Goal: Task Accomplishment & Management: Use online tool/utility

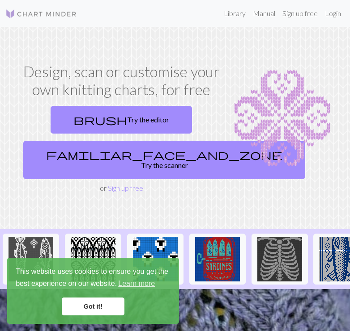
click at [103, 155] on link "familiar_face_and_zone Try the scanner" at bounding box center [164, 160] width 282 height 38
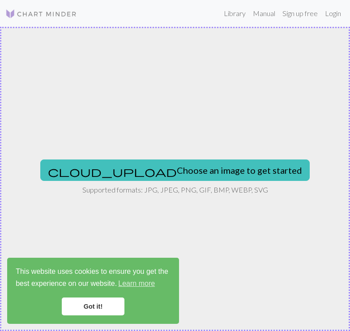
click at [93, 307] on link "Got it!" at bounding box center [93, 307] width 63 height 18
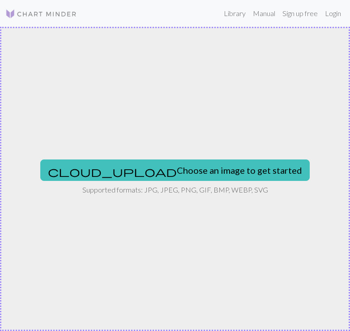
click at [93, 307] on link "Got it!" at bounding box center [93, 307] width 63 height 18
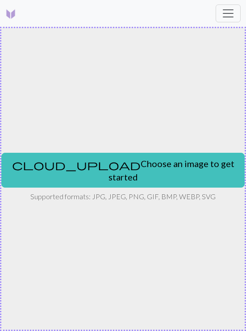
click at [155, 174] on button "cloud_upload Choose an image to get started" at bounding box center [123, 170] width 244 height 35
type input "C:\fakepath\IMG_0259.jpeg"
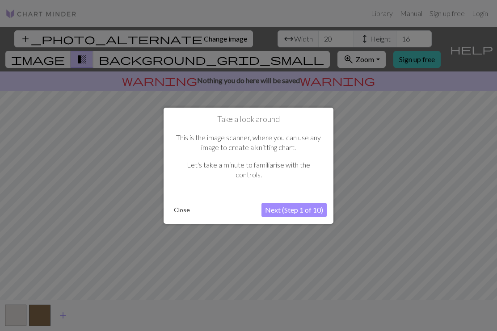
click at [296, 215] on button "Next (Step 1 of 10)" at bounding box center [294, 210] width 65 height 14
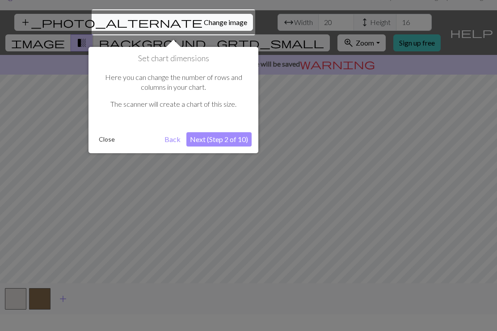
scroll to position [17, 0]
click at [235, 143] on button "Next (Step 2 of 10)" at bounding box center [218, 139] width 65 height 14
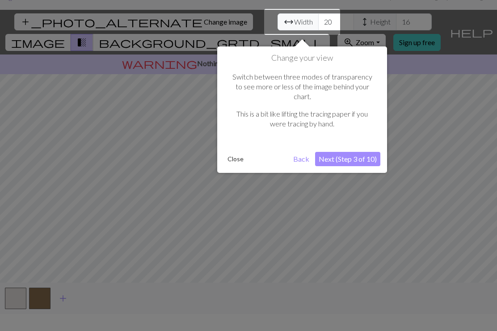
click at [349, 152] on button "Next (Step 3 of 10)" at bounding box center [347, 159] width 65 height 14
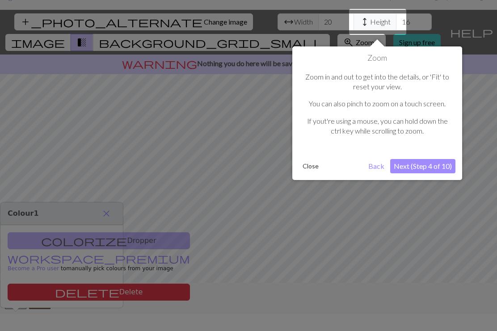
click at [349, 166] on button "Next (Step 4 of 10)" at bounding box center [422, 166] width 65 height 14
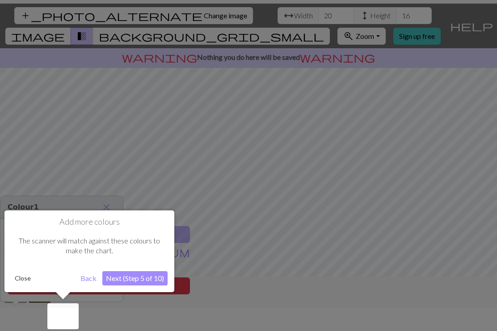
scroll to position [24, 0]
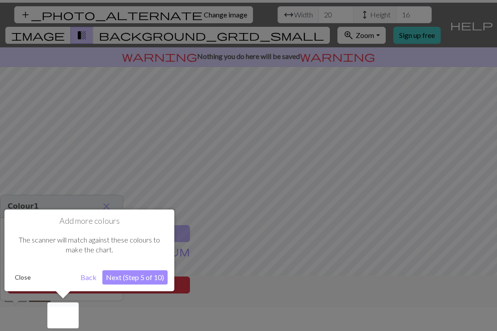
click at [147, 275] on button "Next (Step 5 of 10)" at bounding box center [134, 278] width 65 height 14
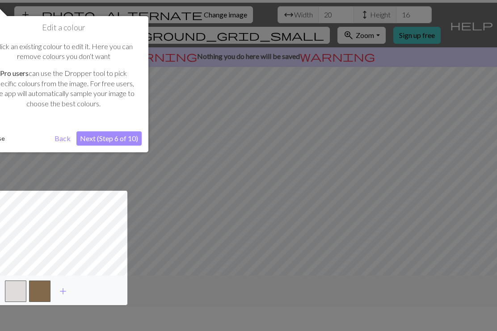
click at [118, 138] on button "Next (Step 6 of 10)" at bounding box center [108, 138] width 65 height 14
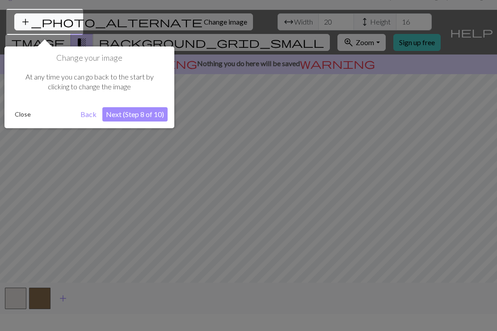
click at [146, 110] on button "Next (Step 8 of 10)" at bounding box center [134, 114] width 65 height 14
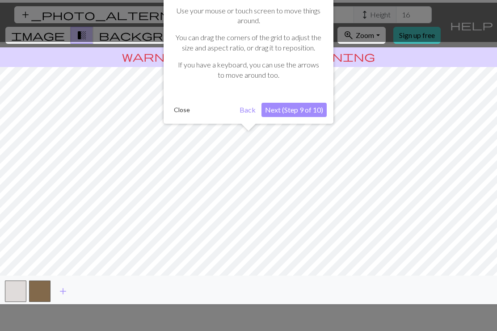
click at [310, 110] on button "Next (Step 9 of 10)" at bounding box center [294, 110] width 65 height 14
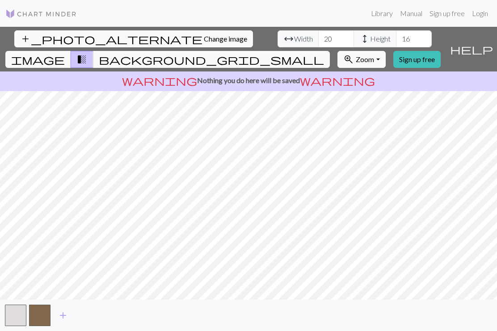
click at [18, 309] on button "button" at bounding box center [15, 315] width 21 height 21
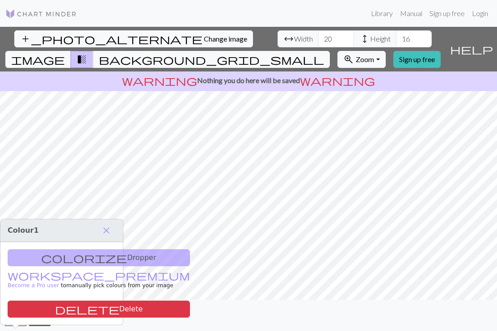
click at [65, 53] on span "image" at bounding box center [38, 59] width 54 height 13
click at [87, 53] on span "transition_fade" at bounding box center [81, 59] width 11 height 13
click at [324, 53] on span "background_grid_small" at bounding box center [211, 59] width 225 height 13
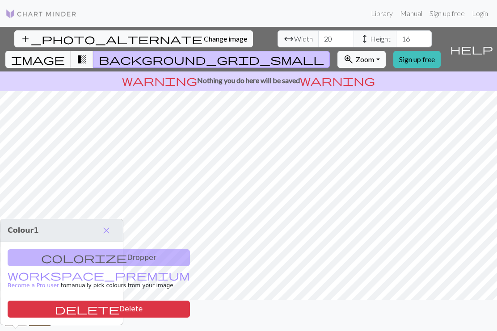
click at [104, 224] on span "close" at bounding box center [106, 230] width 11 height 13
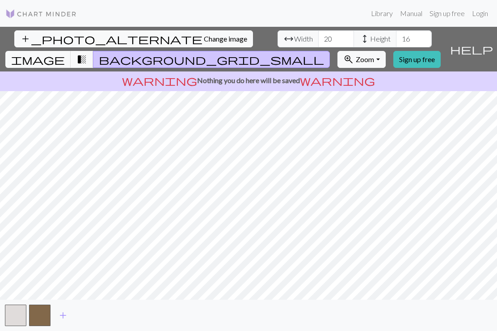
click at [17, 316] on button "button" at bounding box center [15, 315] width 21 height 21
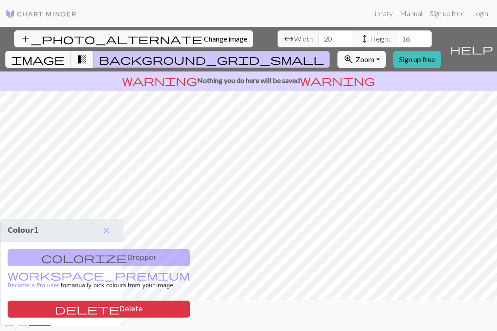
click at [87, 242] on div "colorize Dropper workspace_premium Become a Pro user to manually pick colours f…" at bounding box center [61, 283] width 123 height 83
click at [106, 224] on span "close" at bounding box center [106, 230] width 11 height 13
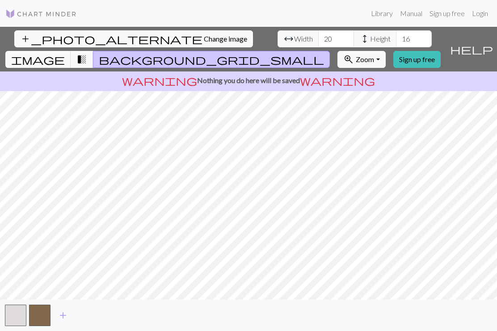
click at [349, 72] on div "warning Nothing you do here will be saved warning" at bounding box center [248, 82] width 497 height 20
click at [349, 51] on button "zoom_in Zoom Zoom" at bounding box center [362, 59] width 48 height 17
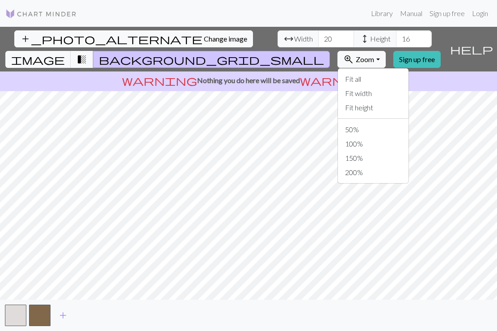
click at [349, 51] on button "zoom_in Zoom Zoom" at bounding box center [362, 59] width 48 height 17
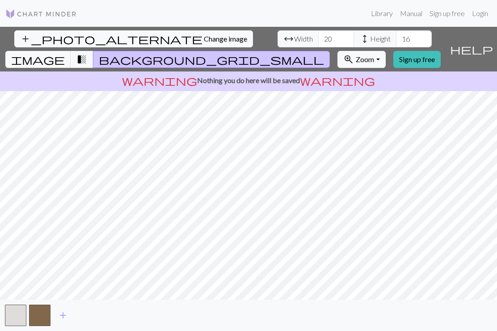
click at [349, 27] on button "help Show me around" at bounding box center [471, 49] width 51 height 45
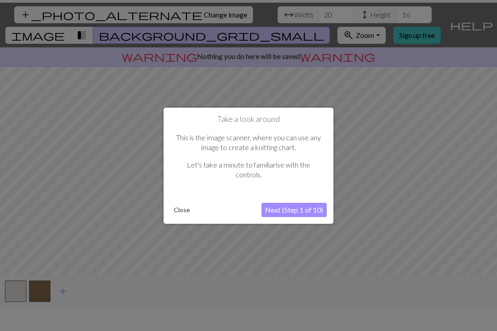
click at [295, 209] on button "Next (Step 1 of 10)" at bounding box center [294, 210] width 65 height 14
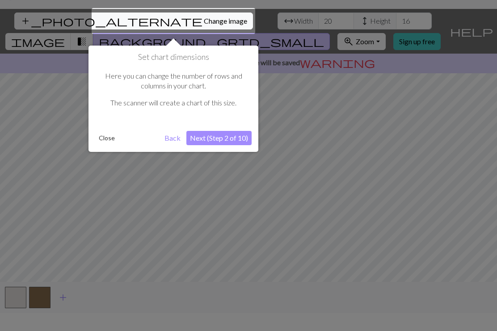
scroll to position [17, 0]
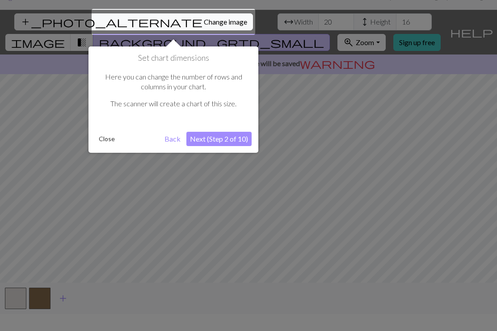
click at [234, 139] on button "Next (Step 2 of 10)" at bounding box center [218, 139] width 65 height 14
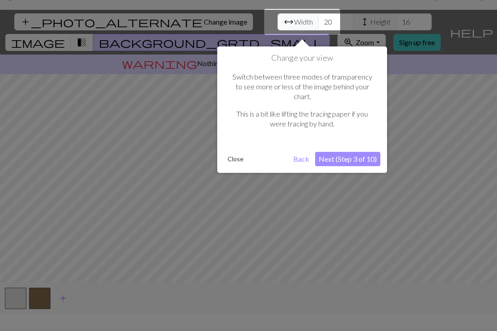
click at [349, 152] on button "Next (Step 3 of 10)" at bounding box center [347, 159] width 65 height 14
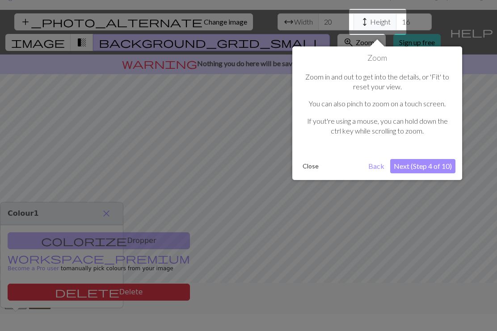
click at [349, 166] on button "Next (Step 4 of 10)" at bounding box center [422, 166] width 65 height 14
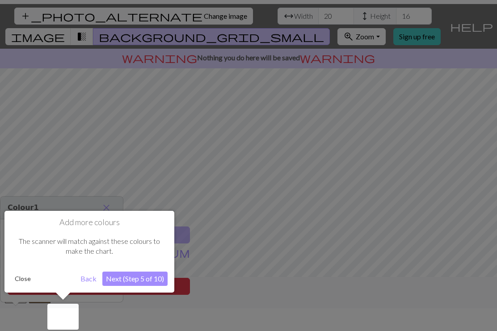
scroll to position [24, 0]
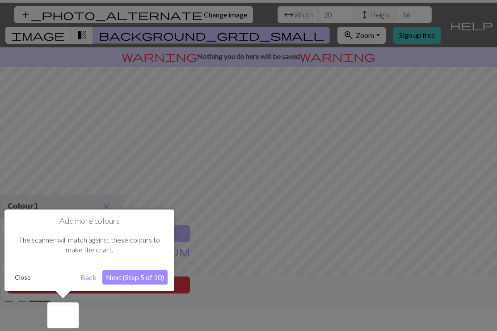
click at [131, 275] on button "Next (Step 5 of 10)" at bounding box center [134, 278] width 65 height 14
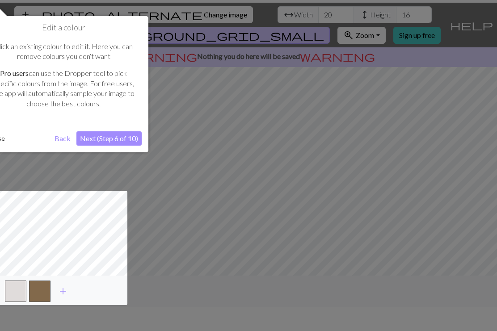
click at [124, 144] on button "Next (Step 6 of 10)" at bounding box center [108, 138] width 65 height 14
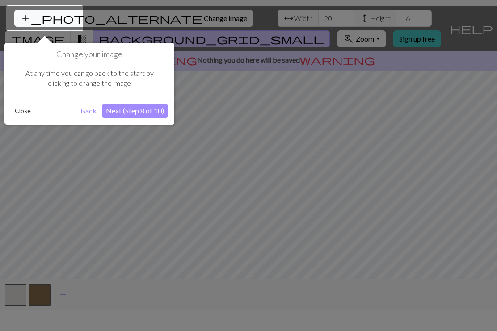
scroll to position [17, 0]
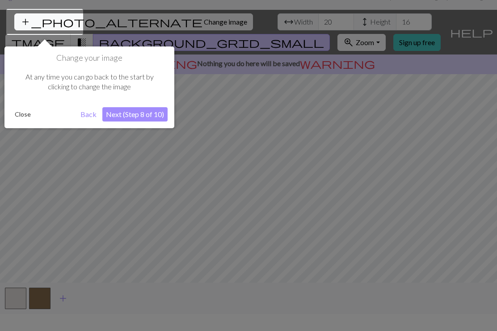
click at [140, 113] on button "Next (Step 8 of 10)" at bounding box center [134, 114] width 65 height 14
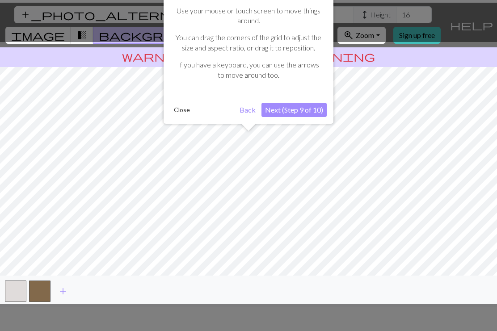
scroll to position [24, 0]
click at [310, 110] on button "Next (Step 9 of 10)" at bounding box center [294, 110] width 65 height 14
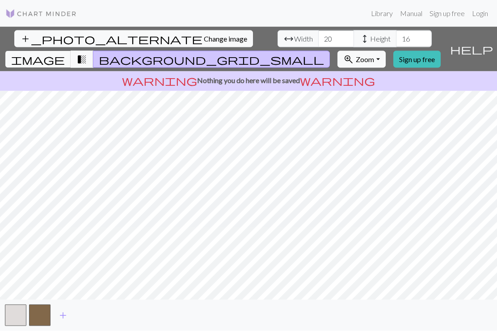
scroll to position [0, 0]
click at [63, 15] on img at bounding box center [41, 13] width 72 height 11
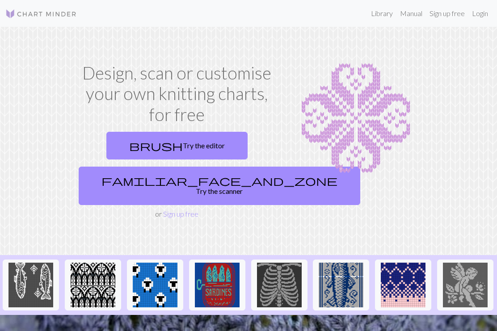
click at [190, 140] on link "brush Try the editor" at bounding box center [176, 146] width 141 height 28
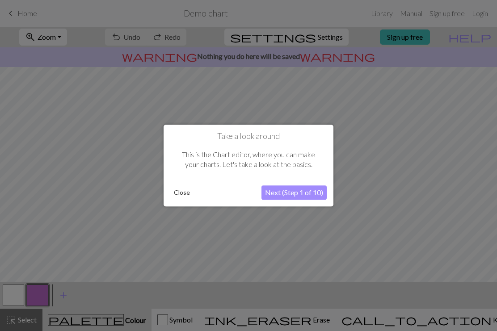
click at [301, 196] on button "Next (Step 1 of 10)" at bounding box center [294, 193] width 65 height 14
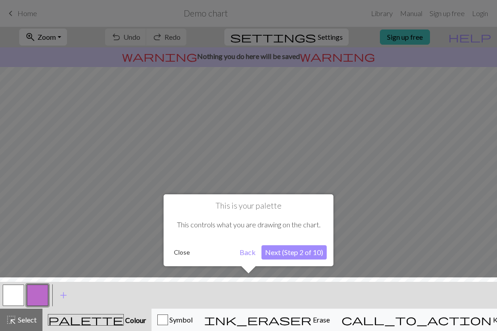
click at [306, 253] on button "Next (Step 2 of 10)" at bounding box center [294, 252] width 65 height 14
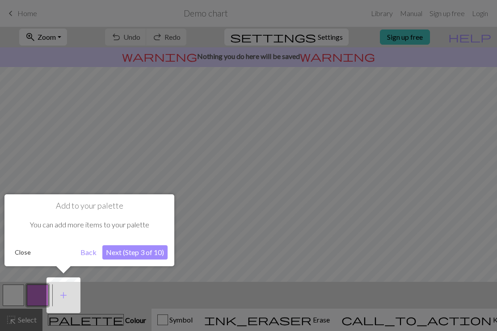
click at [160, 258] on button "Next (Step 3 of 10)" at bounding box center [134, 252] width 65 height 14
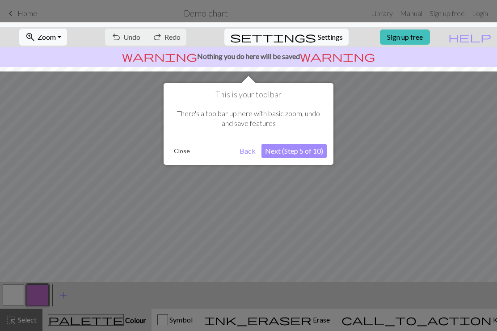
click at [293, 155] on button "Next (Step 5 of 10)" at bounding box center [294, 151] width 65 height 14
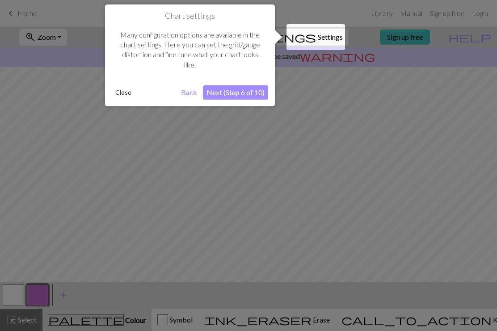
click at [249, 96] on button "Next (Step 6 of 10)" at bounding box center [235, 92] width 65 height 14
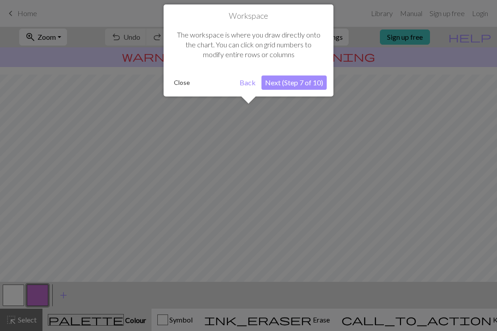
scroll to position [54, 0]
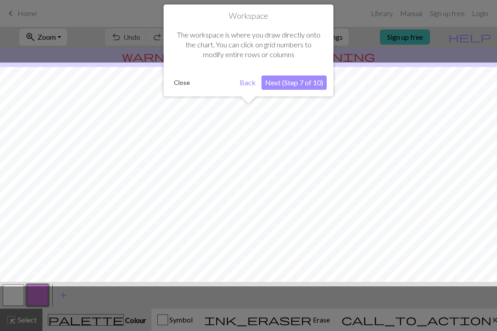
click at [303, 81] on button "Next (Step 7 of 10)" at bounding box center [294, 83] width 65 height 14
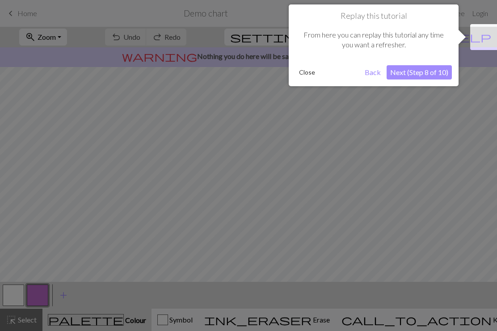
click at [349, 75] on button "Next (Step 8 of 10)" at bounding box center [419, 72] width 65 height 14
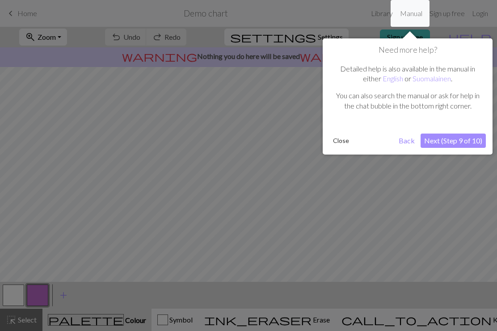
click at [349, 137] on button "Next (Step 9 of 10)" at bounding box center [453, 141] width 65 height 14
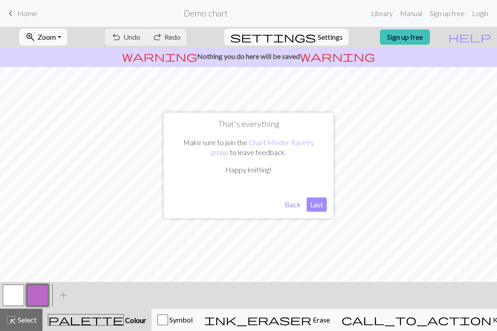
click at [317, 206] on button "Last" at bounding box center [317, 205] width 20 height 14
click at [29, 11] on span "Home" at bounding box center [27, 13] width 20 height 8
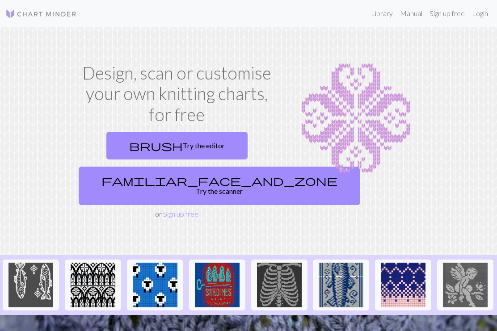
click at [207, 143] on link "brush Try the editor" at bounding box center [176, 146] width 141 height 28
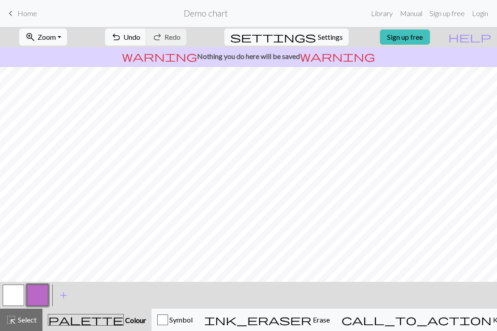
click at [24, 8] on link "keyboard_arrow_left Home" at bounding box center [21, 13] width 32 height 15
click at [29, 14] on span "Home" at bounding box center [27, 13] width 20 height 8
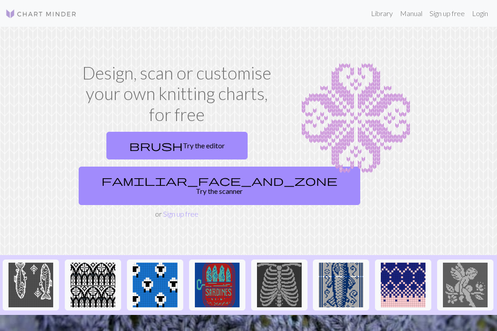
click at [174, 210] on link "Sign up free" at bounding box center [180, 214] width 35 height 8
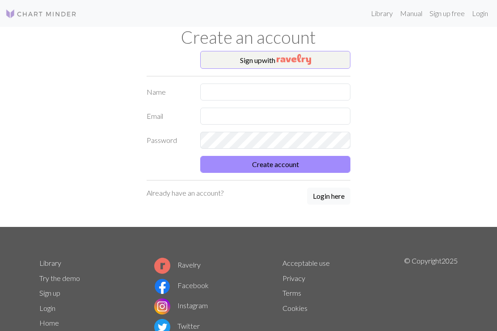
click at [276, 64] on button "Sign up with" at bounding box center [275, 60] width 150 height 18
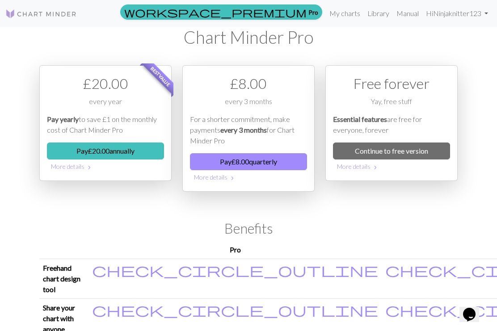
click at [349, 152] on link "Continue to free version" at bounding box center [391, 151] width 117 height 17
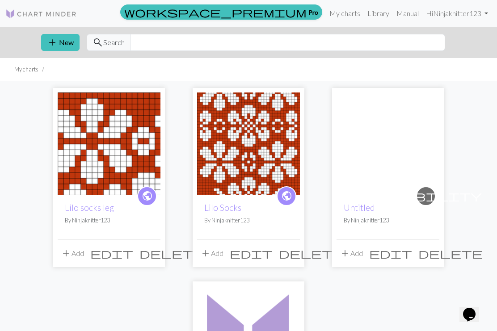
click at [50, 46] on span "add" at bounding box center [52, 42] width 11 height 13
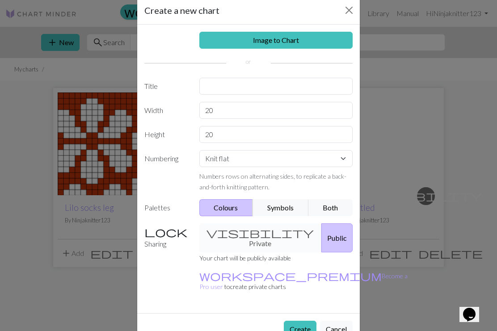
scroll to position [16, 0]
click at [303, 321] on button "Create" at bounding box center [300, 329] width 33 height 17
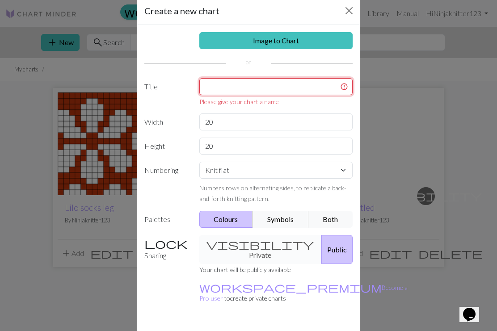
click at [283, 91] on input "text" at bounding box center [276, 86] width 154 height 17
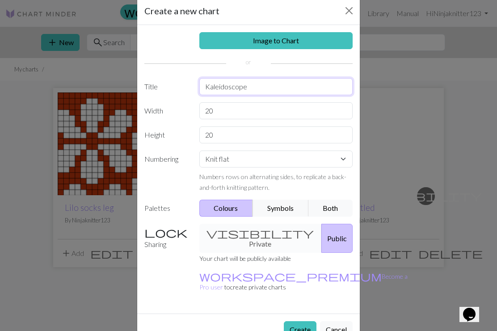
type input "Kaleidoscope"
click at [305, 321] on button "Create" at bounding box center [300, 329] width 33 height 17
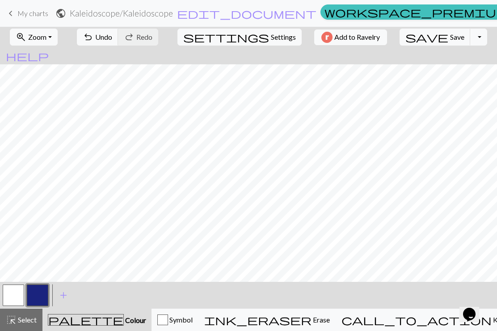
click at [168, 321] on div "button" at bounding box center [162, 320] width 11 height 11
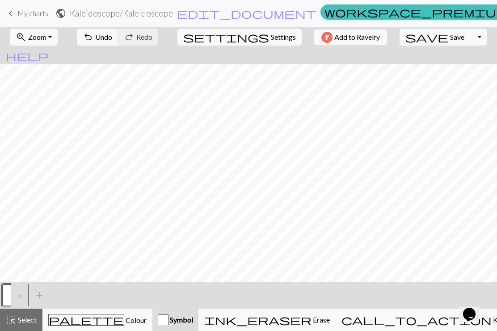
click at [199, 326] on button "Symbol" at bounding box center [175, 320] width 46 height 22
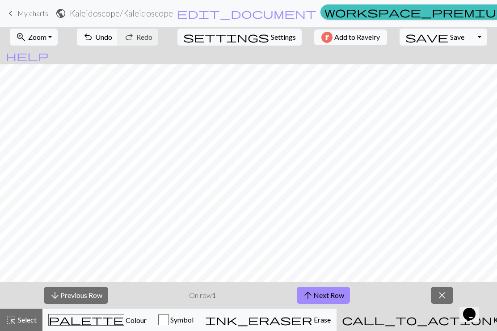
click at [349, 318] on span "call_to_action" at bounding box center [417, 320] width 150 height 13
click at [349, 292] on span "close" at bounding box center [442, 295] width 11 height 13
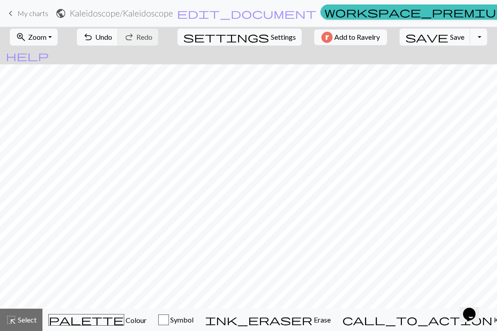
click at [124, 321] on span "Colour" at bounding box center [135, 320] width 22 height 8
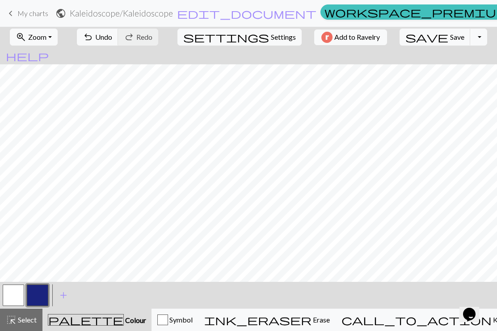
click at [61, 294] on span "add" at bounding box center [63, 295] width 11 height 13
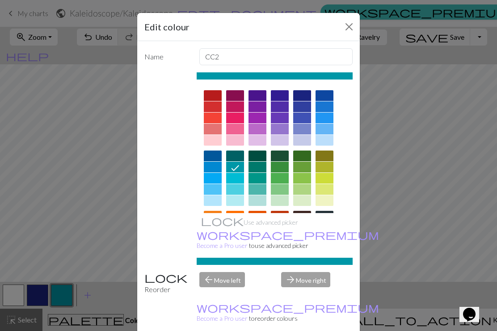
click at [216, 90] on div at bounding box center [213, 95] width 18 height 11
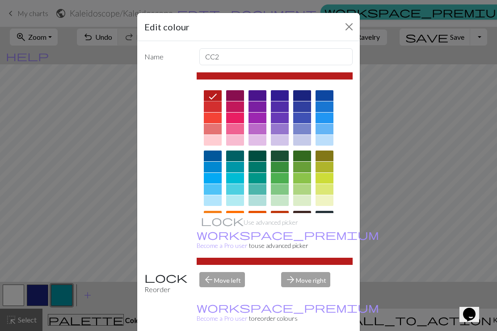
click at [215, 140] on div at bounding box center [213, 140] width 18 height 11
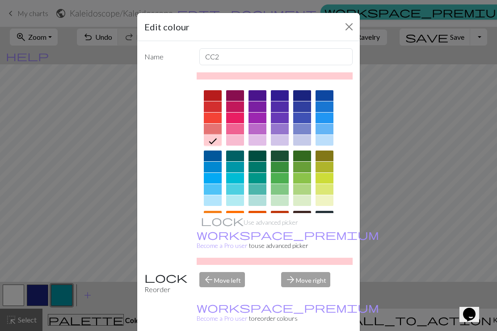
click at [349, 24] on button "Close" at bounding box center [349, 27] width 14 height 14
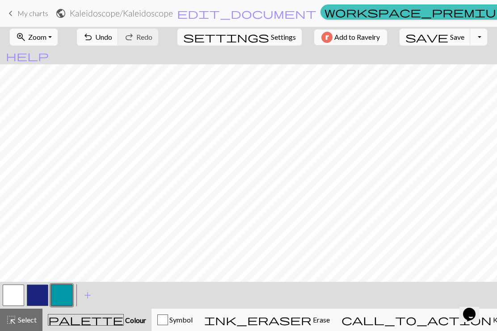
click at [86, 295] on span "add" at bounding box center [87, 295] width 11 height 13
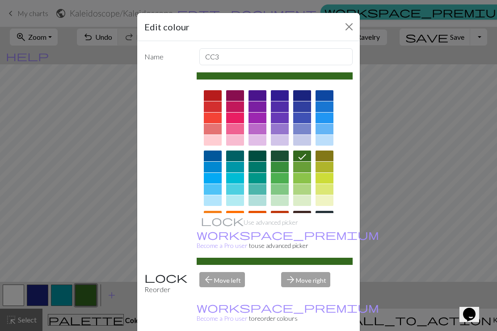
click at [211, 91] on div at bounding box center [213, 95] width 18 height 11
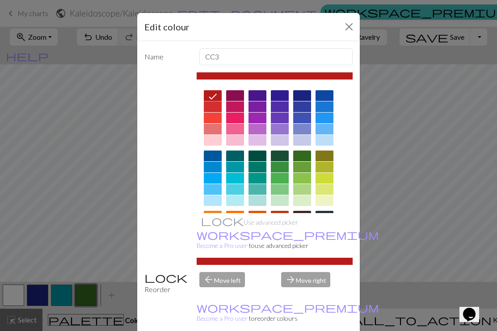
click at [215, 93] on icon at bounding box center [212, 96] width 11 height 11
click at [211, 99] on icon at bounding box center [213, 97] width 8 height 6
click at [211, 98] on icon at bounding box center [213, 97] width 8 height 6
click at [294, 53] on input "CC3" at bounding box center [276, 56] width 154 height 17
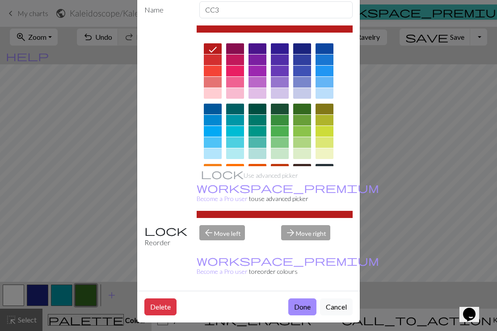
scroll to position [46, 0]
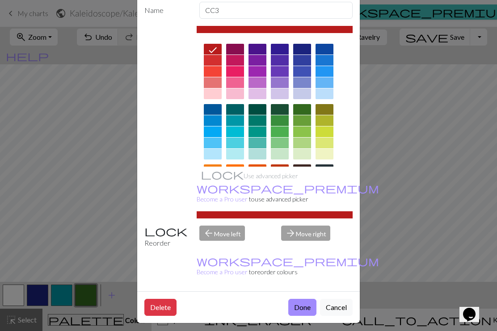
click at [304, 306] on button "Done" at bounding box center [302, 307] width 28 height 17
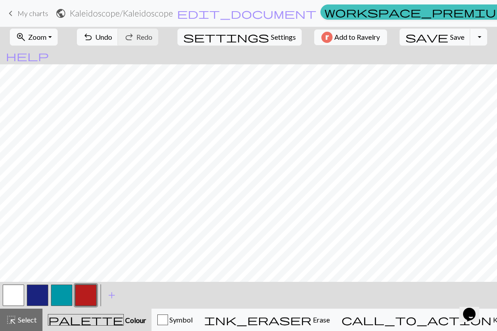
click at [271, 40] on span "Settings" at bounding box center [283, 37] width 25 height 11
select select "aran"
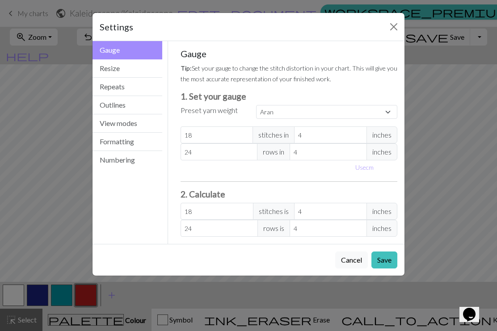
click at [110, 141] on button "Formatting" at bounding box center [128, 142] width 70 height 18
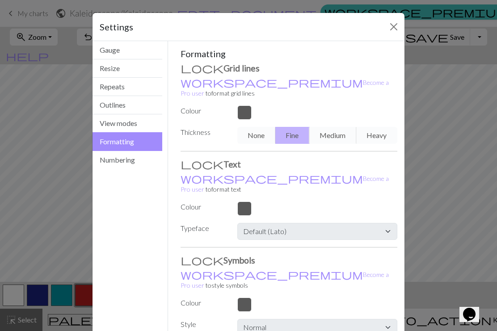
scroll to position [0, 0]
click at [108, 127] on button "View modes" at bounding box center [128, 123] width 70 height 18
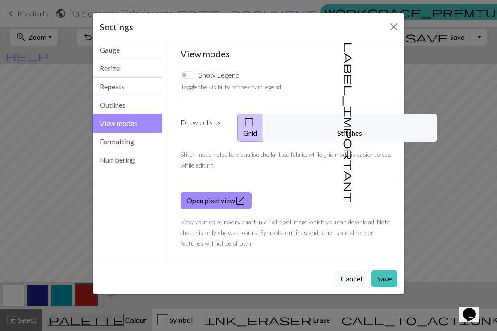
click at [230, 192] on link "Open pixel view open_in_new" at bounding box center [216, 200] width 71 height 17
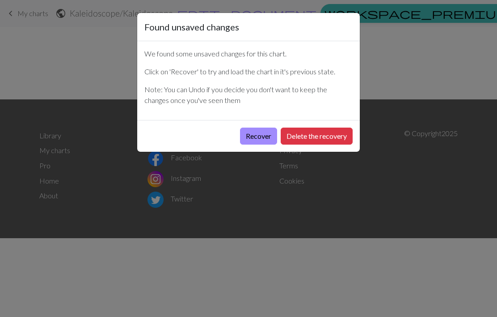
click at [265, 134] on button "Recover" at bounding box center [258, 135] width 37 height 17
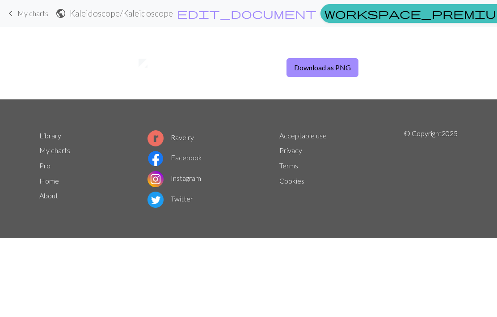
click at [333, 68] on button "Download as PNG" at bounding box center [323, 67] width 72 height 19
click at [348, 69] on button "Download as PNG" at bounding box center [323, 67] width 72 height 19
click at [21, 9] on span "My charts" at bounding box center [32, 13] width 31 height 8
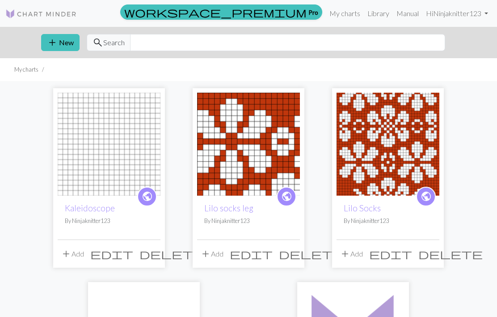
click at [98, 163] on img at bounding box center [109, 144] width 103 height 103
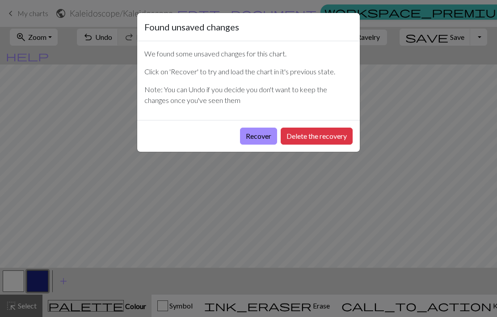
click at [326, 140] on button "Delete the recovery" at bounding box center [317, 135] width 72 height 17
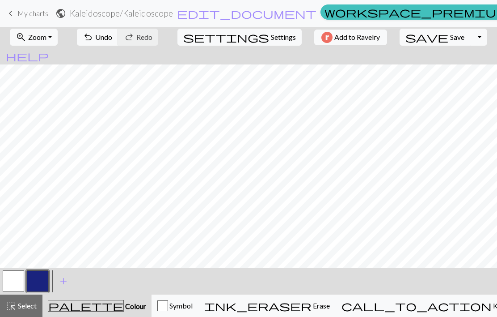
click at [271, 34] on span "Settings" at bounding box center [283, 37] width 25 height 11
select select "aran"
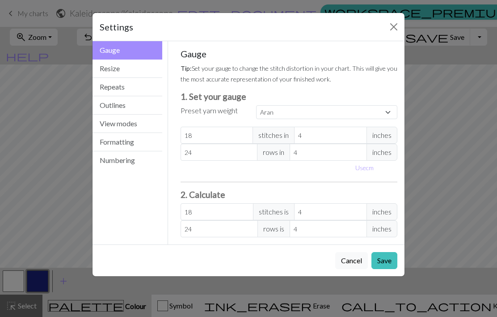
click at [113, 70] on button "Resize" at bounding box center [128, 68] width 70 height 18
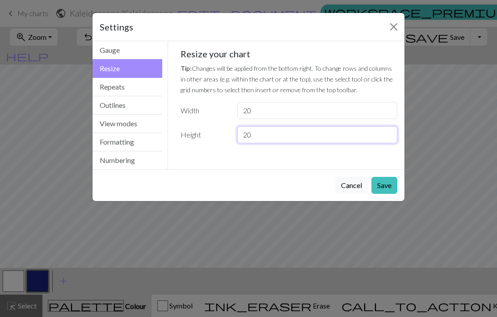
click at [282, 133] on input "20" at bounding box center [317, 134] width 160 height 17
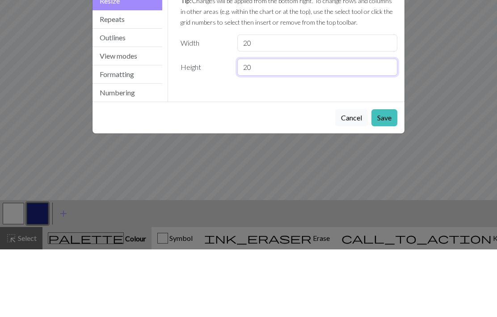
type input "2"
type input "16"
click at [303, 102] on input "20" at bounding box center [317, 110] width 160 height 17
type input "2"
type input "16"
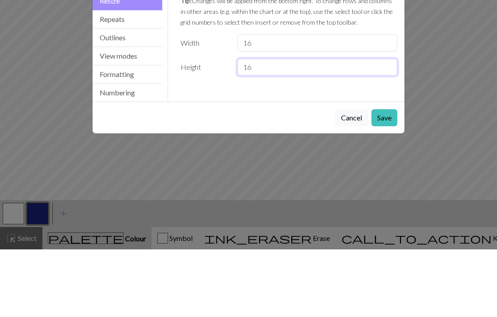
click at [298, 126] on input "16" at bounding box center [317, 134] width 160 height 17
click at [380, 177] on button "Save" at bounding box center [385, 185] width 26 height 17
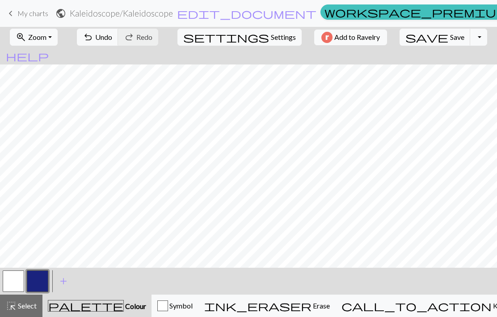
click at [61, 282] on span "add" at bounding box center [63, 281] width 11 height 13
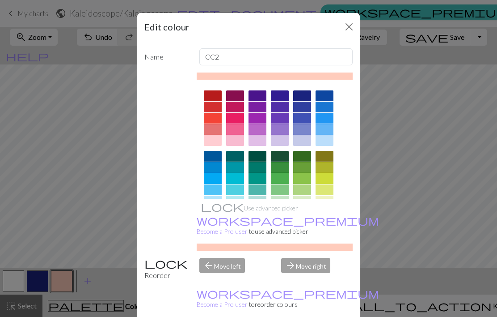
click at [213, 94] on div at bounding box center [213, 95] width 18 height 11
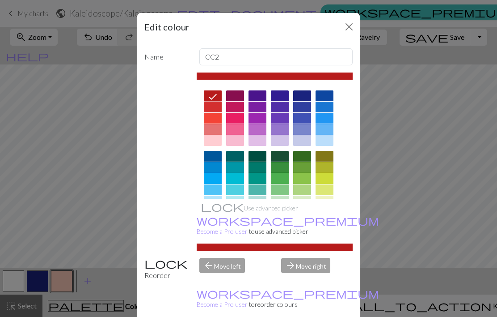
click at [217, 102] on div at bounding box center [213, 106] width 18 height 11
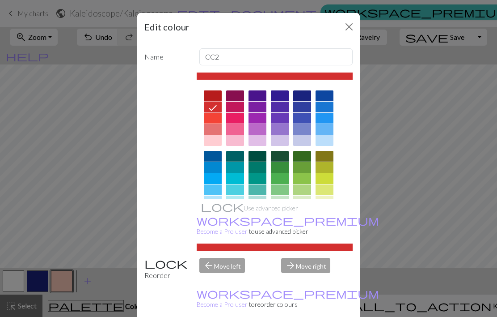
click at [217, 93] on div at bounding box center [213, 95] width 18 height 11
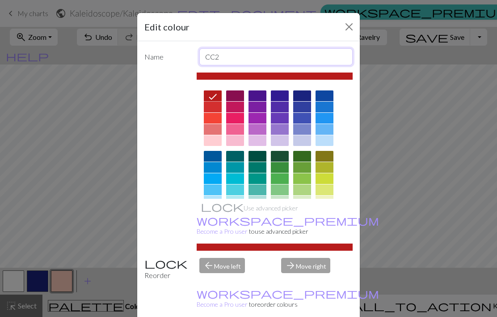
click at [254, 57] on input "CC2" at bounding box center [276, 56] width 154 height 17
type input "C"
type input "Crimson"
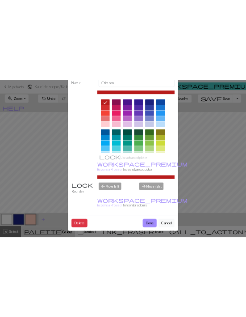
scroll to position [61, 0]
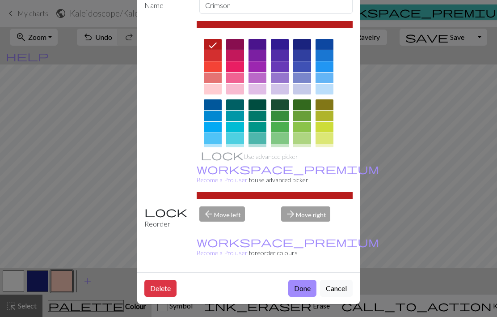
click at [299, 286] on button "Done" at bounding box center [302, 287] width 28 height 17
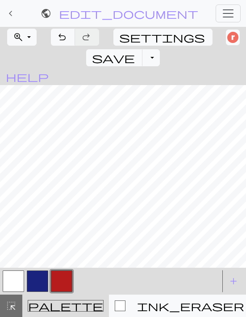
click at [161, 302] on span "ink_eraser" at bounding box center [190, 305] width 107 height 13
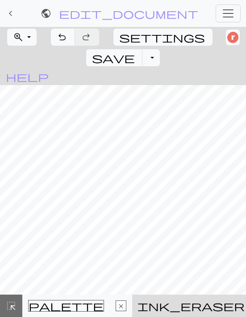
click at [53, 303] on span "palette" at bounding box center [66, 305] width 75 height 13
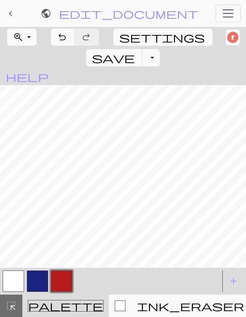
click at [54, 306] on span "palette" at bounding box center [65, 305] width 75 height 13
click at [53, 308] on span "palette" at bounding box center [65, 305] width 75 height 13
click at [47, 309] on span "palette" at bounding box center [65, 305] width 75 height 13
click at [15, 281] on button "button" at bounding box center [13, 280] width 21 height 21
click at [14, 281] on button "button" at bounding box center [13, 280] width 21 height 21
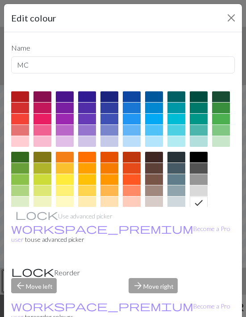
click at [133, 130] on div at bounding box center [132, 130] width 18 height 11
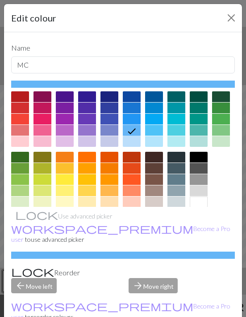
click at [131, 109] on div at bounding box center [132, 107] width 18 height 11
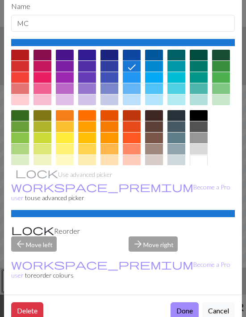
scroll to position [41, 0]
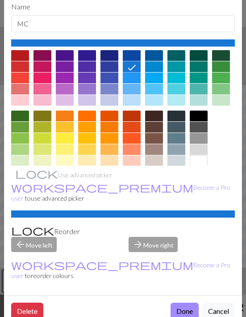
click at [185, 302] on button "Done" at bounding box center [185, 310] width 28 height 17
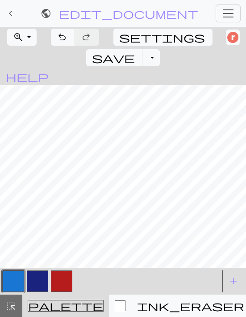
click at [64, 36] on span "undo" at bounding box center [62, 37] width 11 height 13
click at [89, 275] on div at bounding box center [110, 281] width 219 height 24
click at [37, 280] on button "button" at bounding box center [37, 280] width 21 height 21
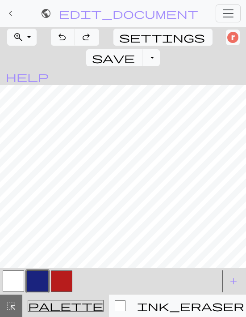
click at [39, 282] on button "button" at bounding box center [37, 280] width 21 height 21
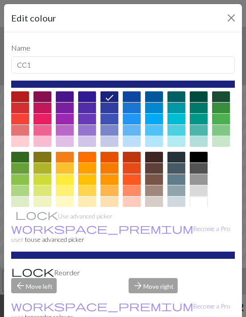
click at [128, 110] on div at bounding box center [132, 107] width 18 height 11
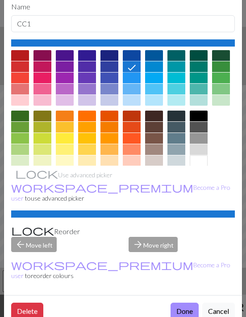
click at [185, 302] on button "Done" at bounding box center [185, 310] width 28 height 17
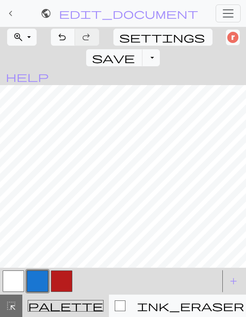
click at [36, 279] on button "button" at bounding box center [37, 280] width 21 height 21
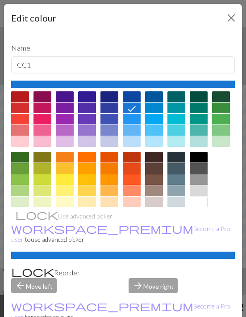
click at [67, 96] on div at bounding box center [65, 96] width 18 height 11
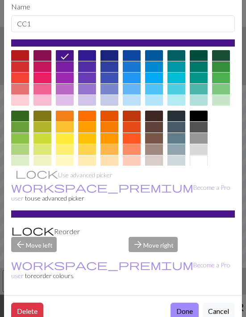
click at [182, 302] on button "Done" at bounding box center [185, 310] width 28 height 17
